Goal: Obtain resource: Obtain resource

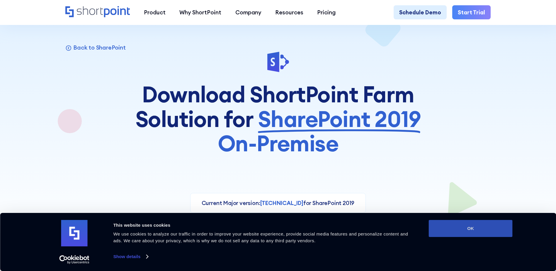
scroll to position [29, 0]
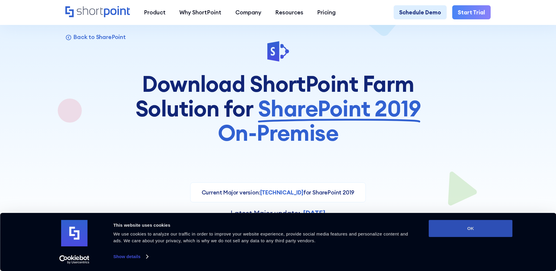
click at [485, 234] on button "OK" at bounding box center [471, 228] width 84 height 17
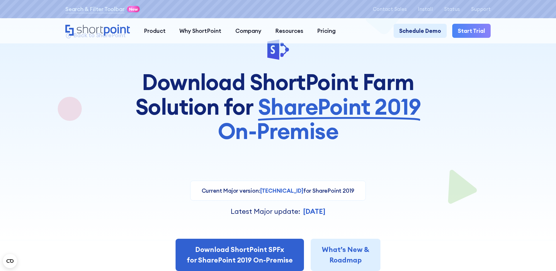
scroll to position [147, 0]
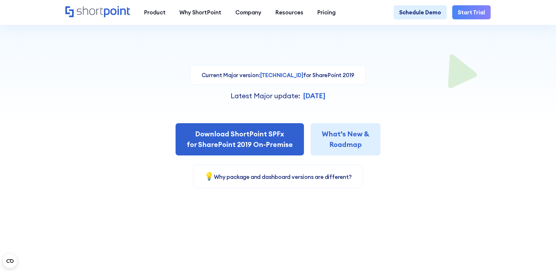
click at [470, 211] on section "Back to SharePoint Download ShortPoint Farm Solution for SharePoint 2019 On-Pre…" at bounding box center [278, 55] width 556 height 376
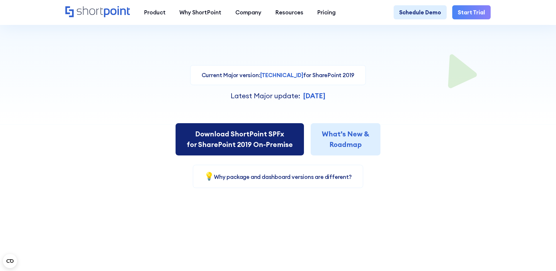
click at [243, 142] on link "Download ShortPoint SPFx for SharePoint 2019 On-Premise" at bounding box center [240, 139] width 128 height 32
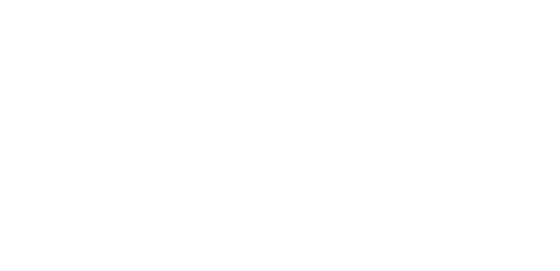
select select "SharePoint 2019 (On-Premise)"
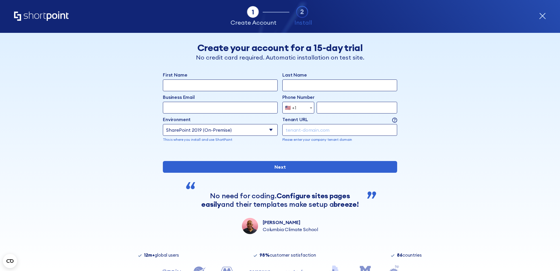
click at [248, 85] on input "First Name" at bounding box center [220, 85] width 115 height 12
type input "wassef"
click at [317, 86] on input "Last Name" at bounding box center [339, 85] width 115 height 12
type input "hamzaoui"
click at [251, 104] on input "Business Email" at bounding box center [220, 108] width 115 height 12
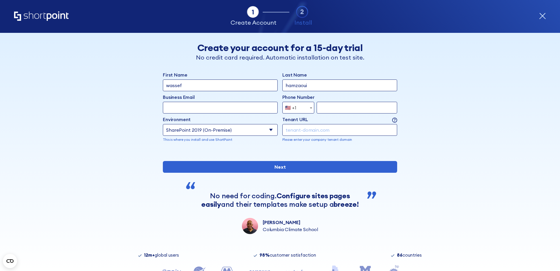
type input "m.jarbou@ews-mmc.com"
click at [337, 109] on input "form" at bounding box center [357, 108] width 81 height 12
click at [301, 109] on span "🇺🇸 +1" at bounding box center [298, 108] width 32 height 12
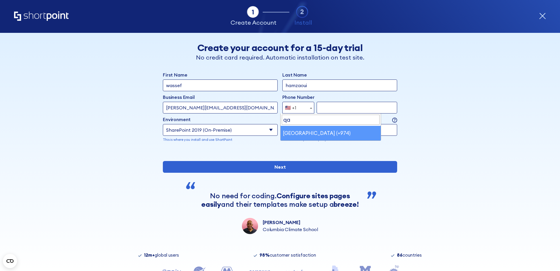
type input "qa"
select select "+974"
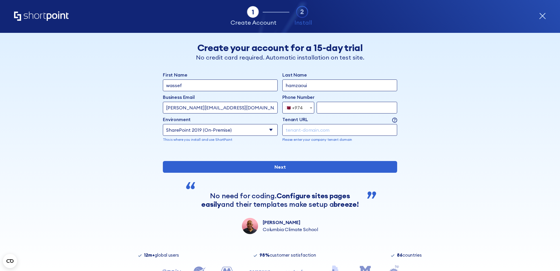
click at [328, 110] on input "form" at bounding box center [357, 108] width 81 height 12
click at [299, 151] on div "form" at bounding box center [280, 151] width 234 height 0
click at [297, 131] on input "form" at bounding box center [339, 130] width 115 height 12
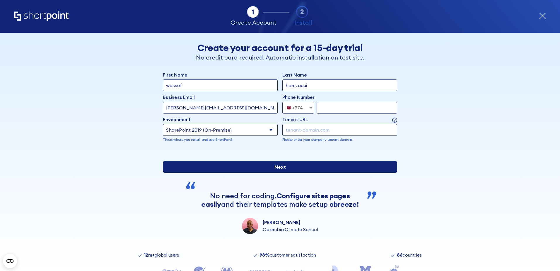
click at [287, 173] on input "Next" at bounding box center [280, 167] width 234 height 12
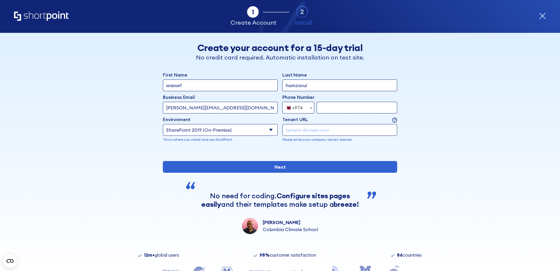
click at [327, 107] on input "form" at bounding box center [357, 108] width 81 height 12
drag, startPoint x: 347, startPoint y: 108, endPoint x: 315, endPoint y: 109, distance: 31.9
click at [317, 109] on input "66508596" at bounding box center [357, 108] width 81 height 12
type input "50380640"
click at [510, 130] on div "Tab 1 Tab 2 Tab 3 Tab 4 Tell us more about you New customer Existing customer B…" at bounding box center [280, 152] width 560 height 238
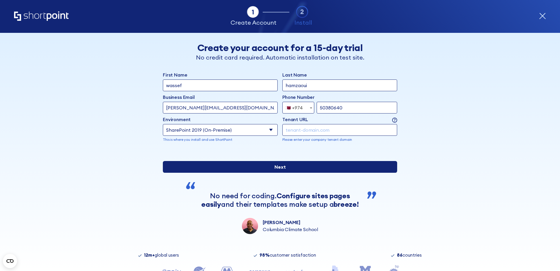
click at [268, 173] on input "Next" at bounding box center [280, 167] width 234 height 12
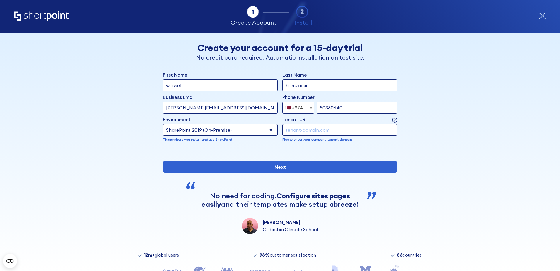
click at [308, 133] on input "form" at bounding box center [339, 130] width 115 height 12
click at [268, 130] on select "Select an environment Microsoft 365 SharePoint Online SharePoint 2019 (On-Premi…" at bounding box center [220, 130] width 115 height 12
click at [163, 124] on select "Select an environment Microsoft 365 SharePoint Online SharePoint 2019 (On-Premi…" at bounding box center [220, 130] width 115 height 12
click at [309, 129] on input "form" at bounding box center [339, 130] width 115 height 12
click at [327, 128] on input "form" at bounding box center [339, 130] width 115 height 12
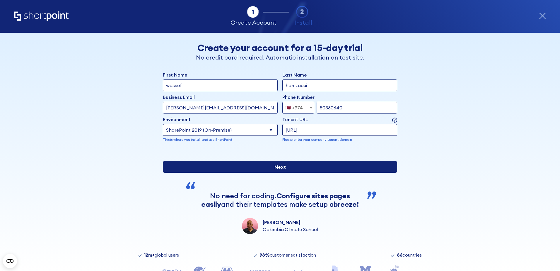
type input "http://hevspwfe"
click at [300, 173] on input "Next" at bounding box center [280, 167] width 234 height 12
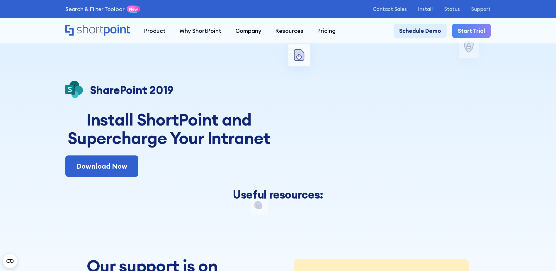
click at [316, 116] on div "Play Pause Play again 00:11 / 00:52" at bounding box center [386, 129] width 207 height 96
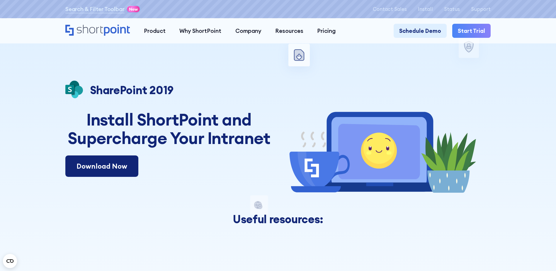
click at [92, 167] on link "Download Now" at bounding box center [101, 166] width 73 height 22
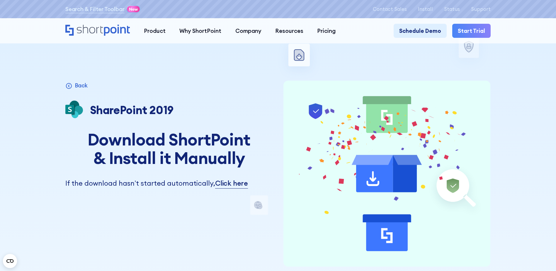
click at [384, 66] on div "invite a user to install steps after download Microsoft 365 SharePoint Online S…" at bounding box center [277, 217] width 425 height 435
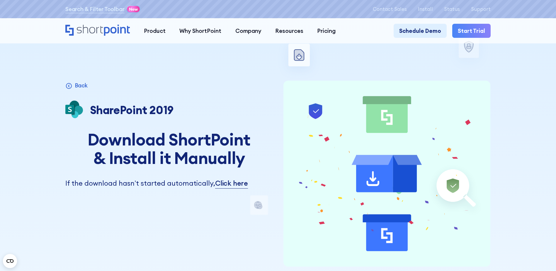
click at [394, 142] on icon "Animation of upgrade control" at bounding box center [386, 174] width 207 height 186
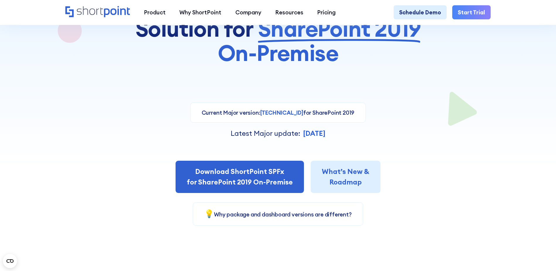
scroll to position [147, 0]
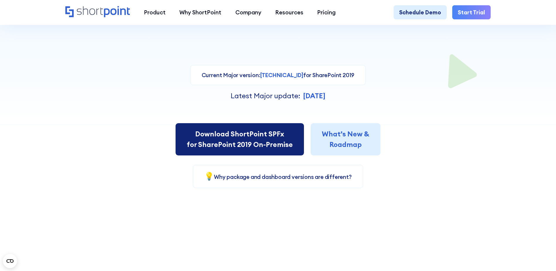
click at [259, 143] on link "Download ShortPoint SPFx for SharePoint 2019 On-Premise" at bounding box center [240, 139] width 128 height 32
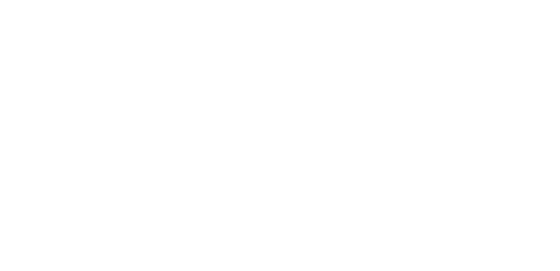
select select "+974"
select select "SharePoint 2019 (On-Premise)"
